Goal: Task Accomplishment & Management: Complete application form

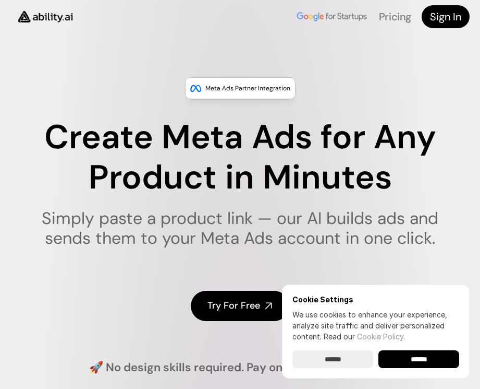
click at [230, 321] on div "Try For Free" at bounding box center [240, 305] width 415 height 70
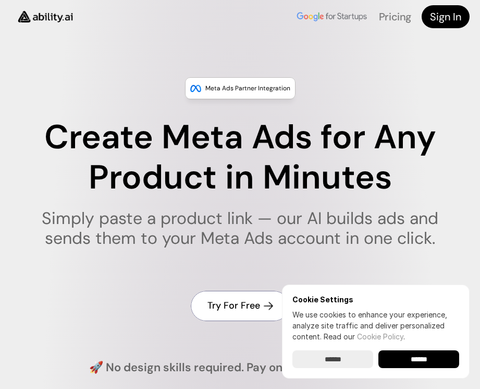
click at [230, 308] on h4 "Try For Free" at bounding box center [234, 305] width 53 height 13
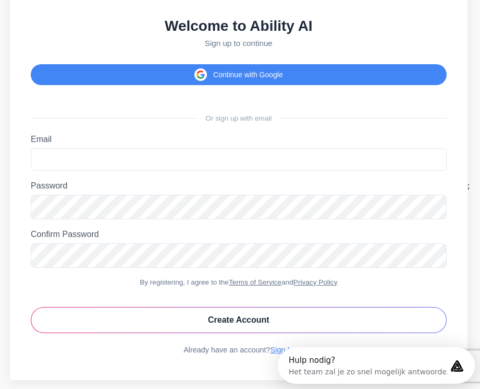
scroll to position [21, 0]
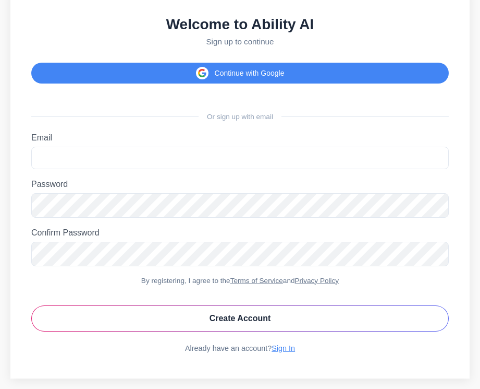
scroll to position [21, 0]
